Goal: Information Seeking & Learning: Learn about a topic

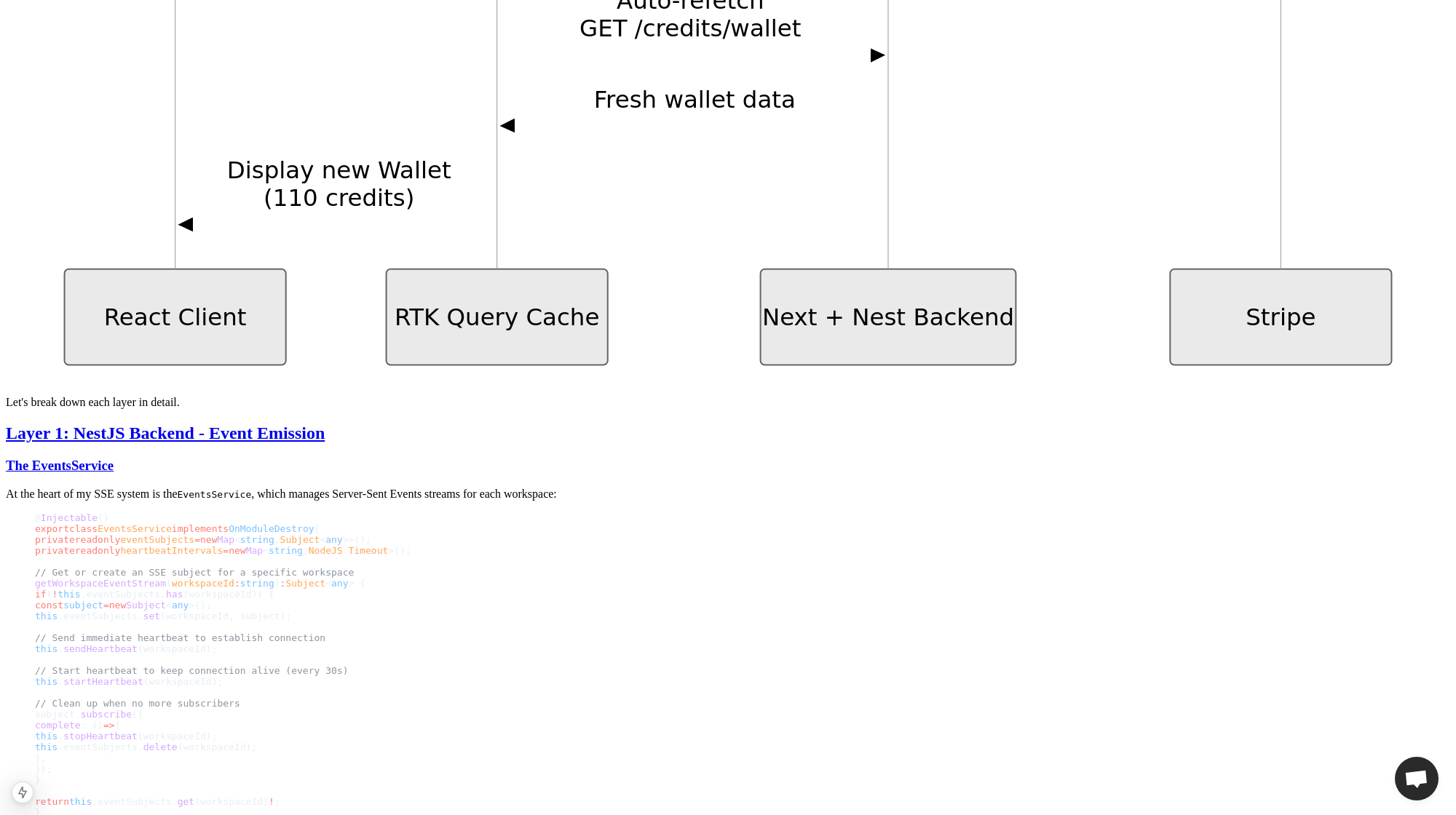
scroll to position [2530, 0]
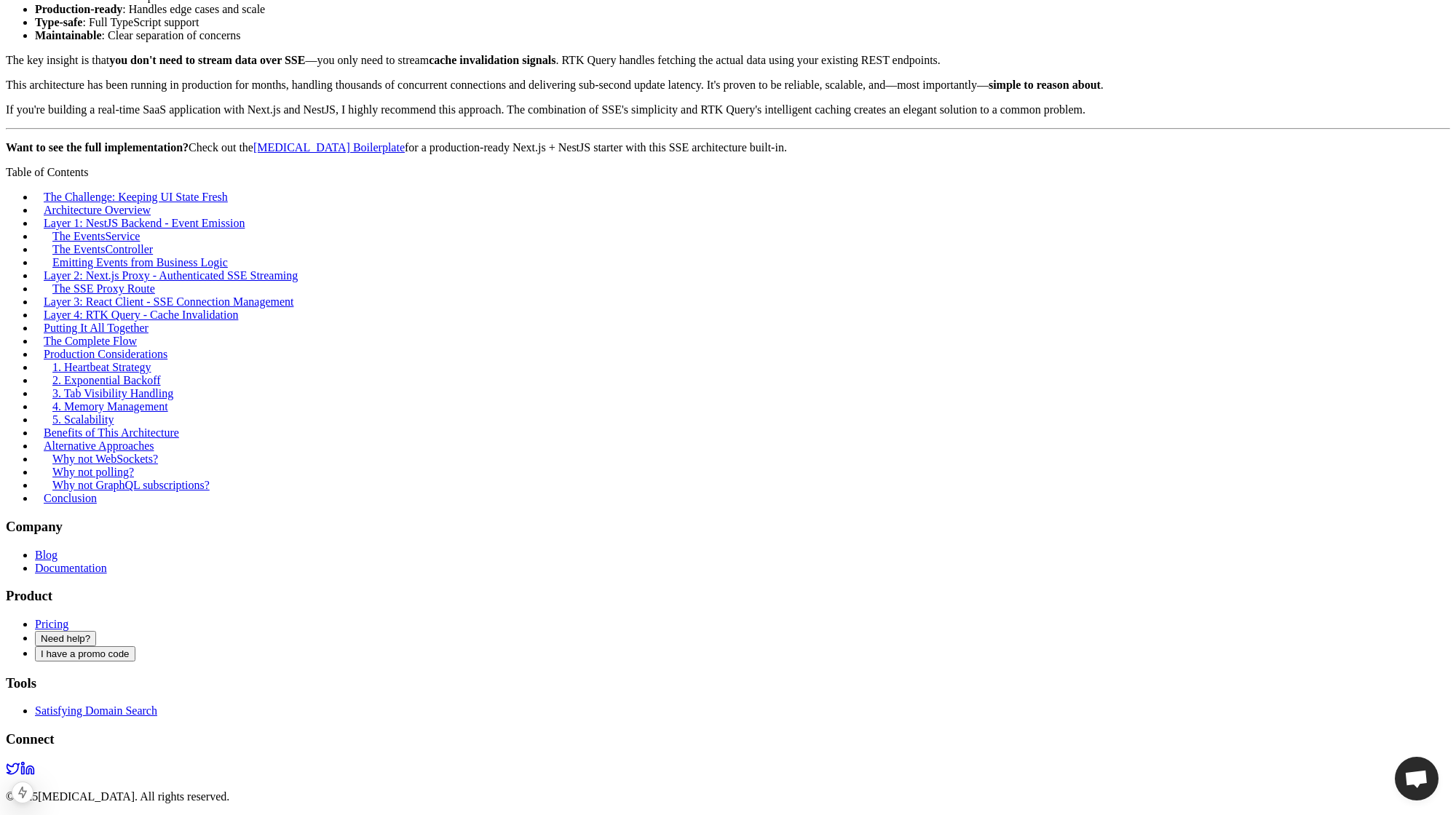
scroll to position [10376, 0]
click at [151, 374] on link "1. Heartbeat Strategy" at bounding box center [101, 368] width 99 height 12
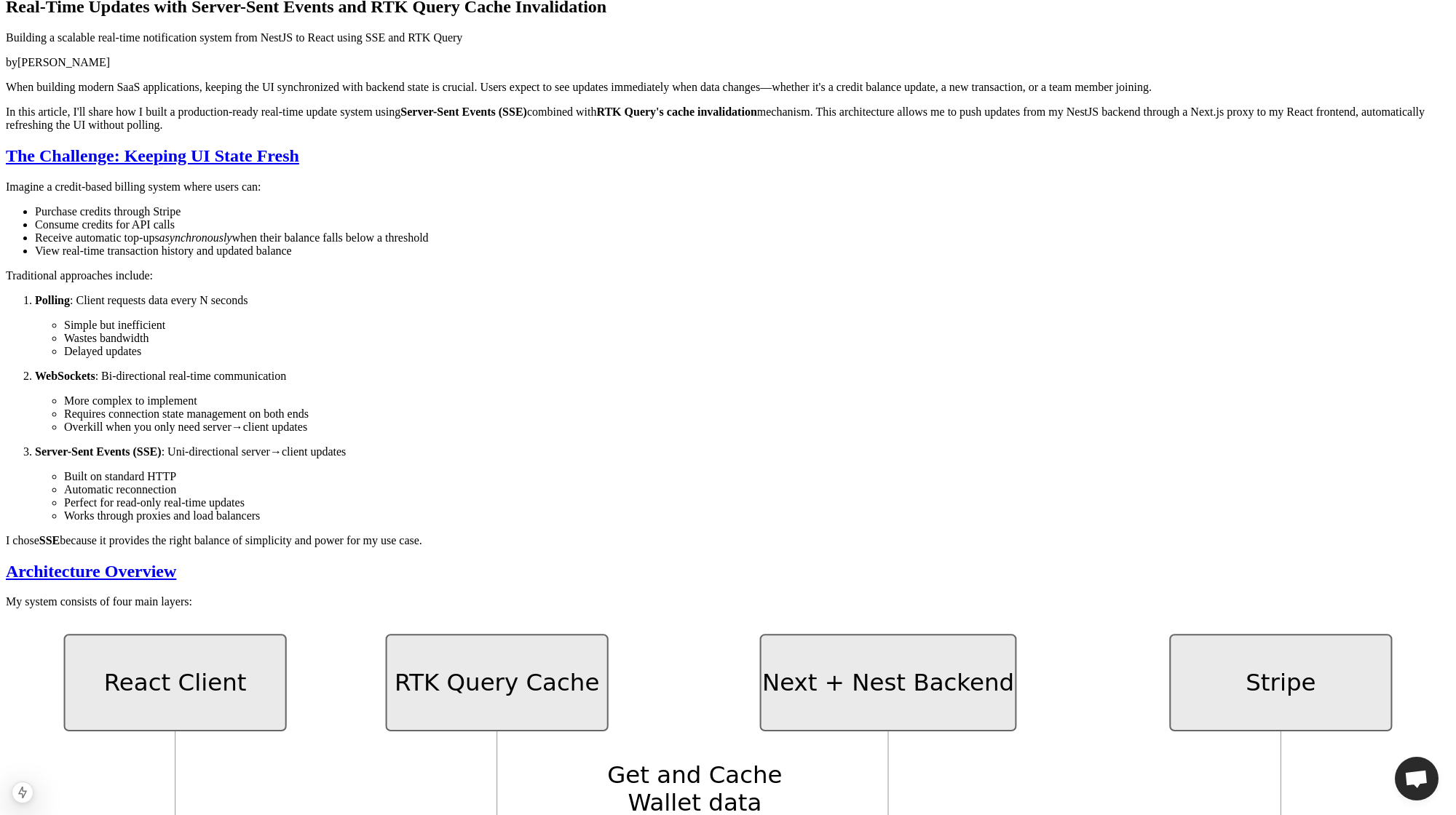
scroll to position [116, 0]
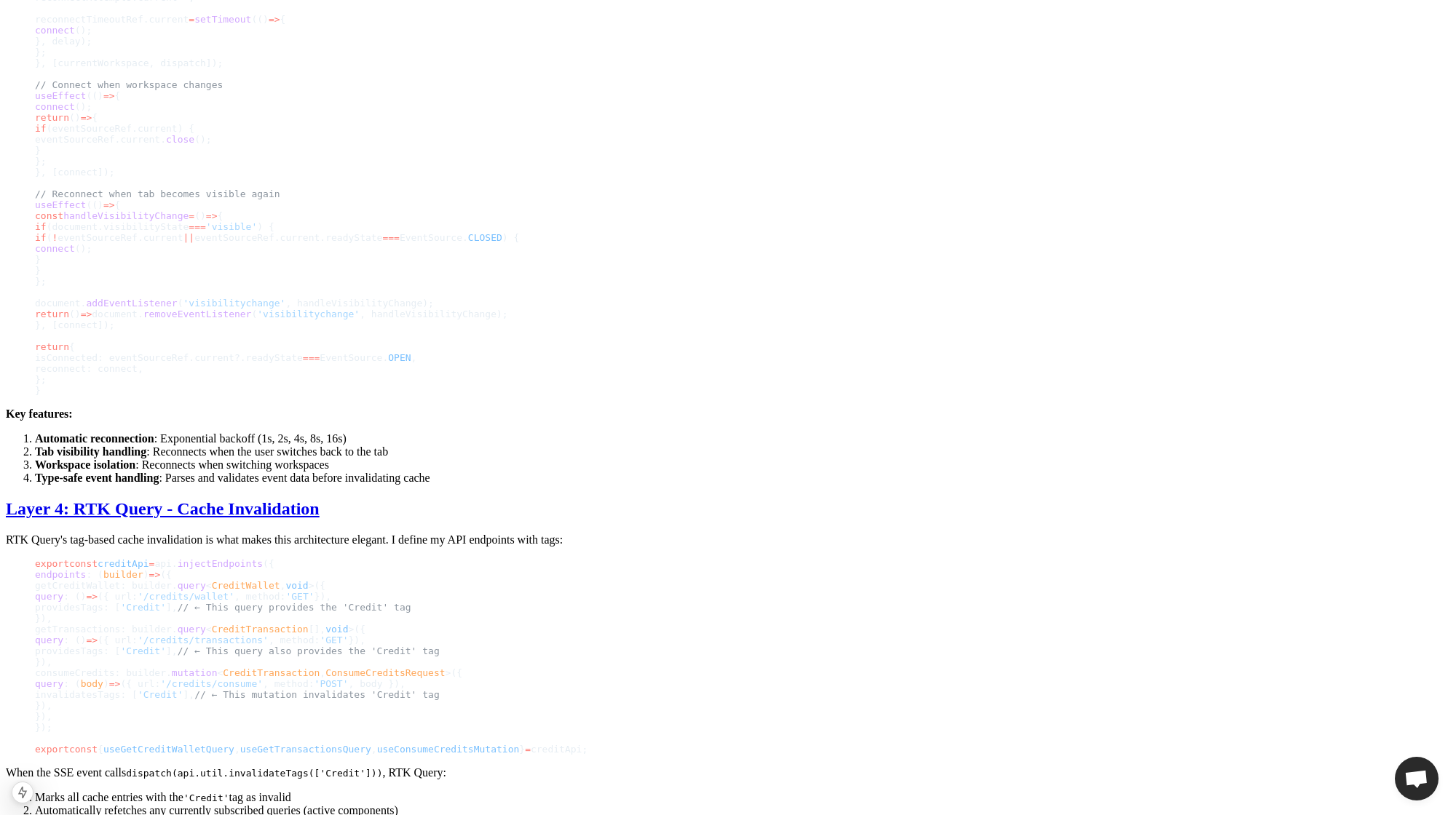
scroll to position [5931, 0]
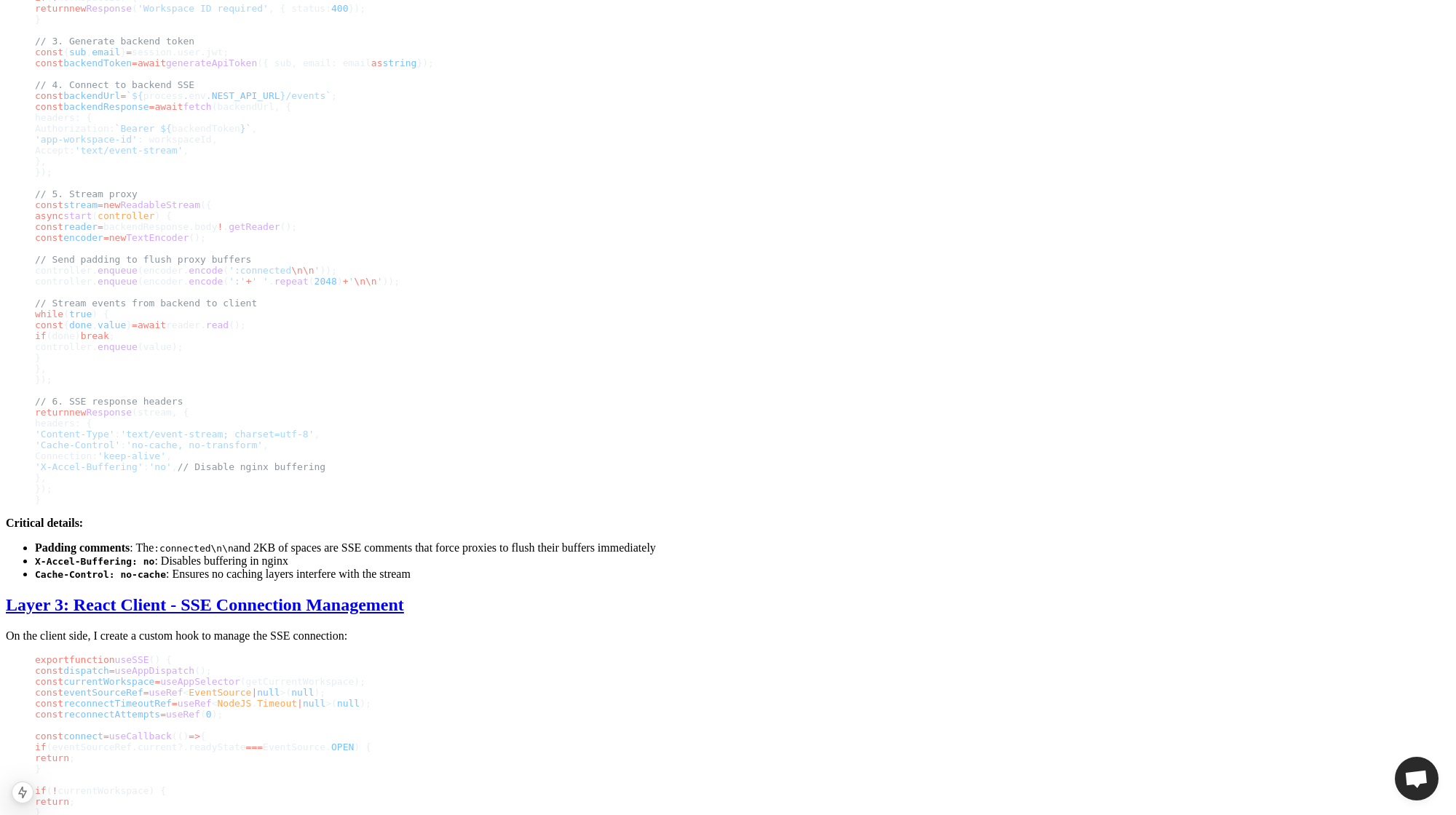
scroll to position [4760, 0]
click at [1196, 450] on div "Back to Blog October 15, 2025 • 12 min read Real-Time Updates with Server-Sent …" at bounding box center [727, 373] width 1444 height 10155
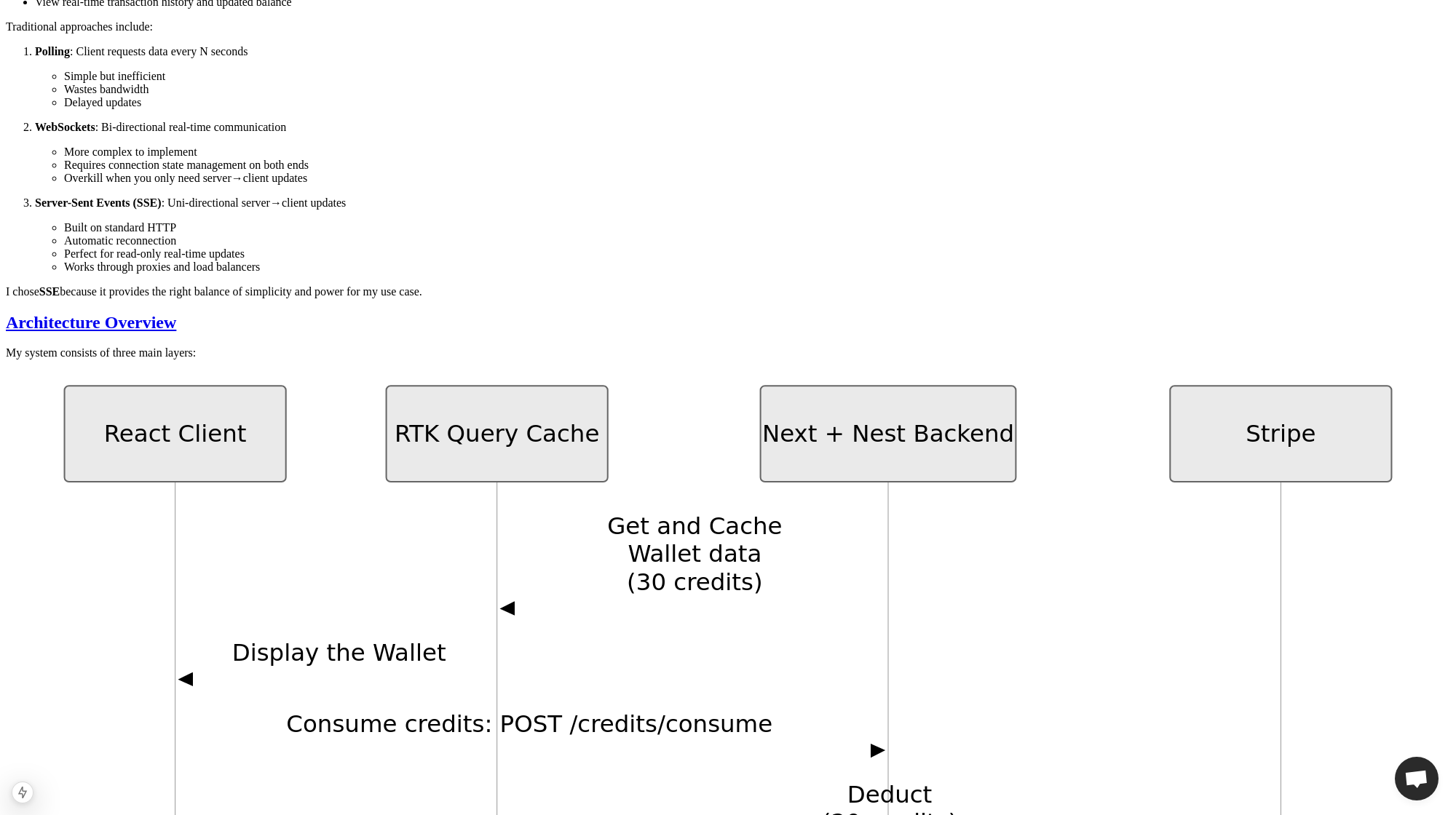
scroll to position [545, 0]
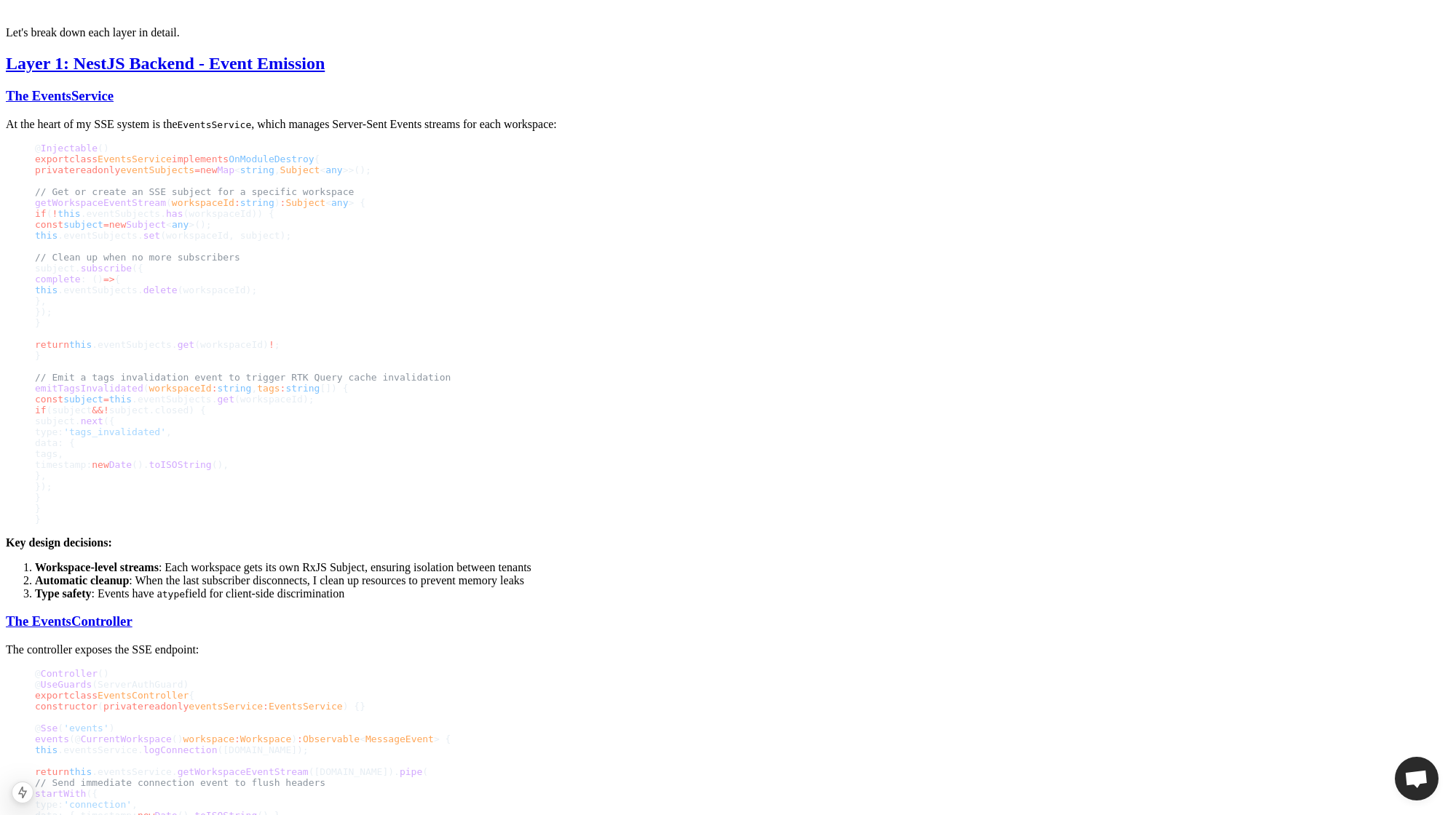
scroll to position [2898, 0]
click at [58, 743] on span "this" at bounding box center [46, 748] width 23 height 11
drag, startPoint x: 361, startPoint y: 329, endPoint x: 469, endPoint y: 329, distance: 108.0
click at [469, 743] on span "this .eventsService. logConnection (workspace.id);" at bounding box center [728, 748] width 1386 height 11
copy span "this .eventsService. logConnection"
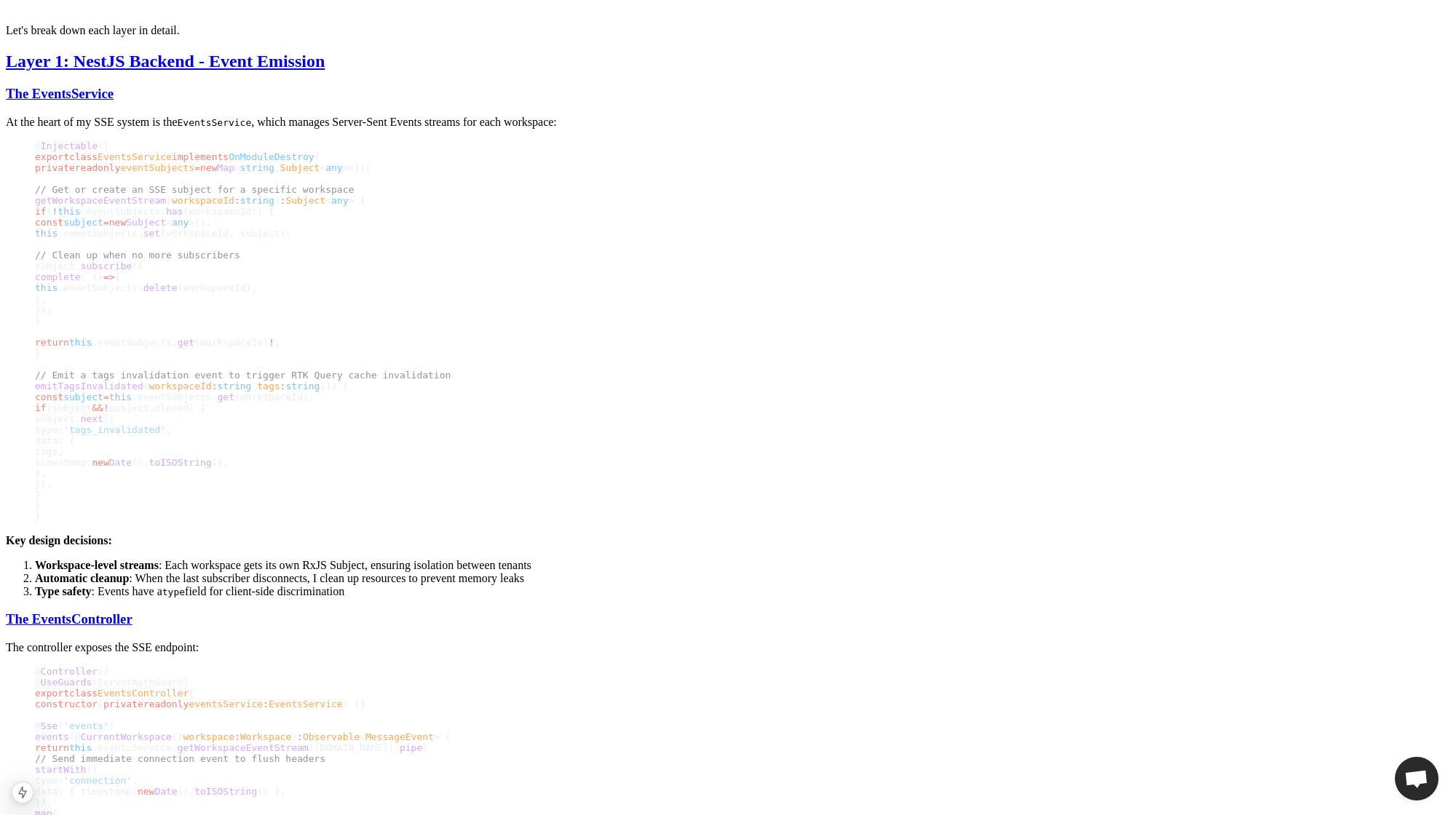
click at [591, 808] on span "map (" at bounding box center [728, 813] width 1386 height 11
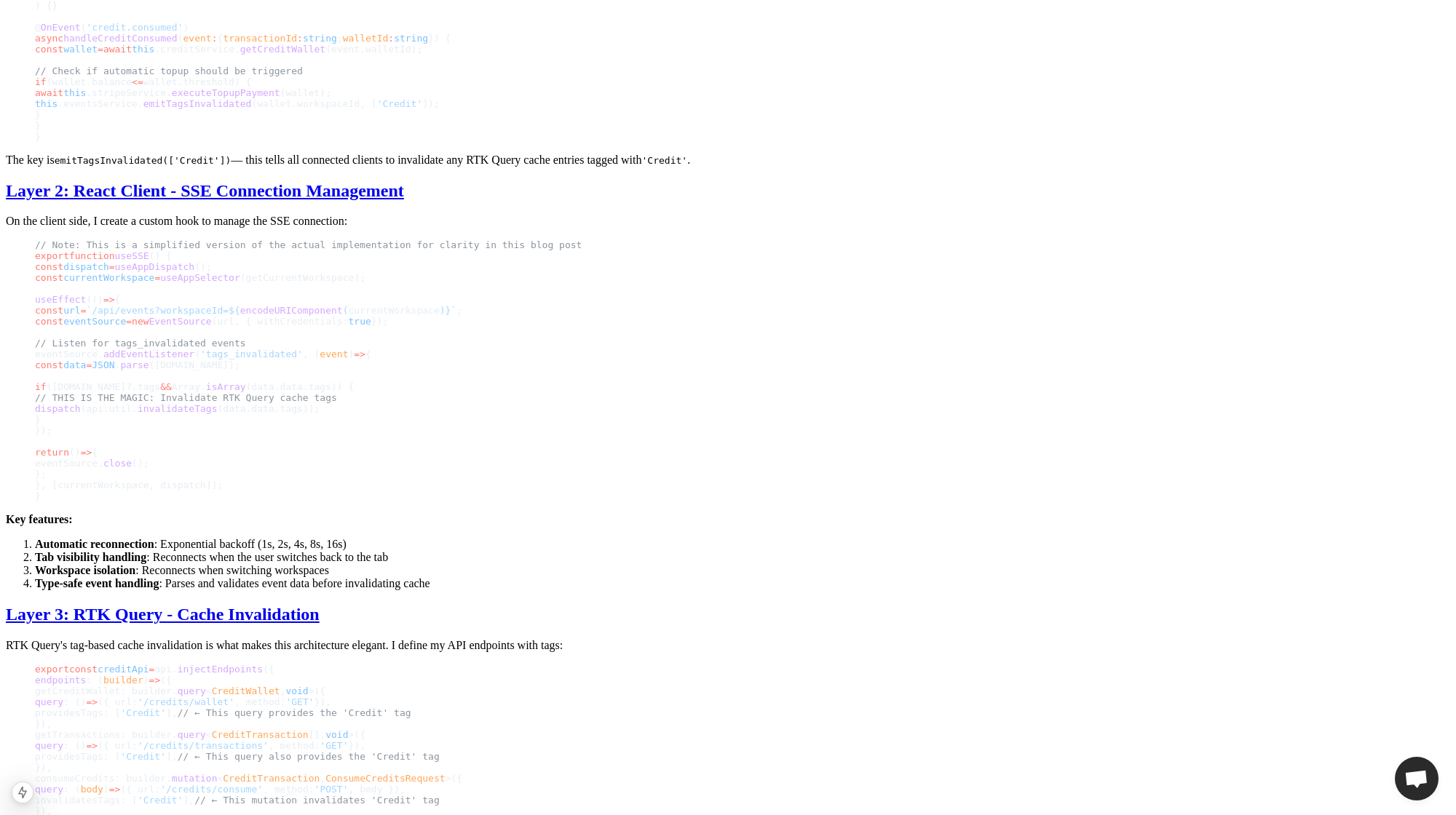
scroll to position [4042, 0]
